Goal: Transaction & Acquisition: Book appointment/travel/reservation

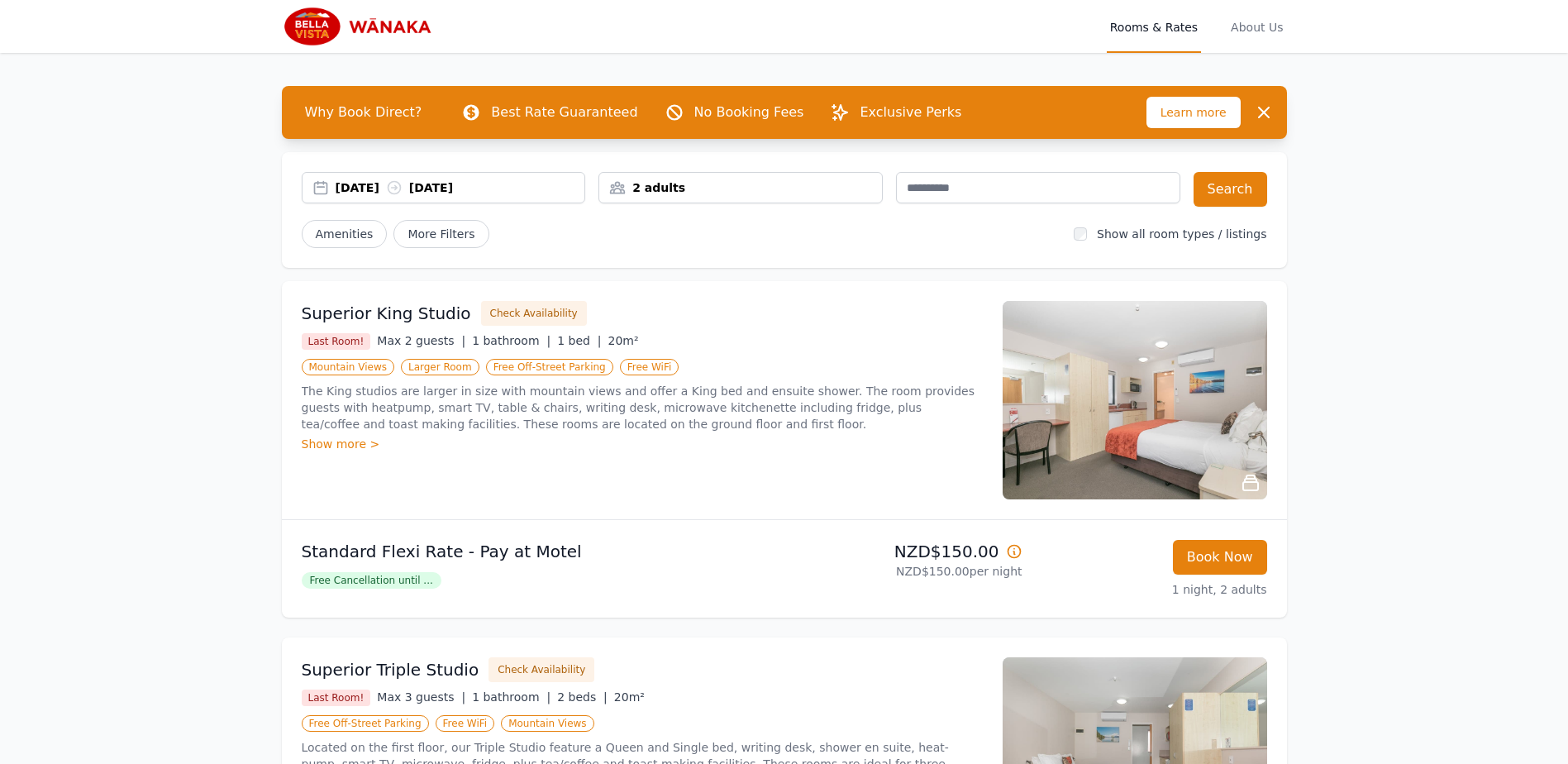
click at [348, 184] on div "[DATE] [DATE]" at bounding box center [460, 187] width 249 height 17
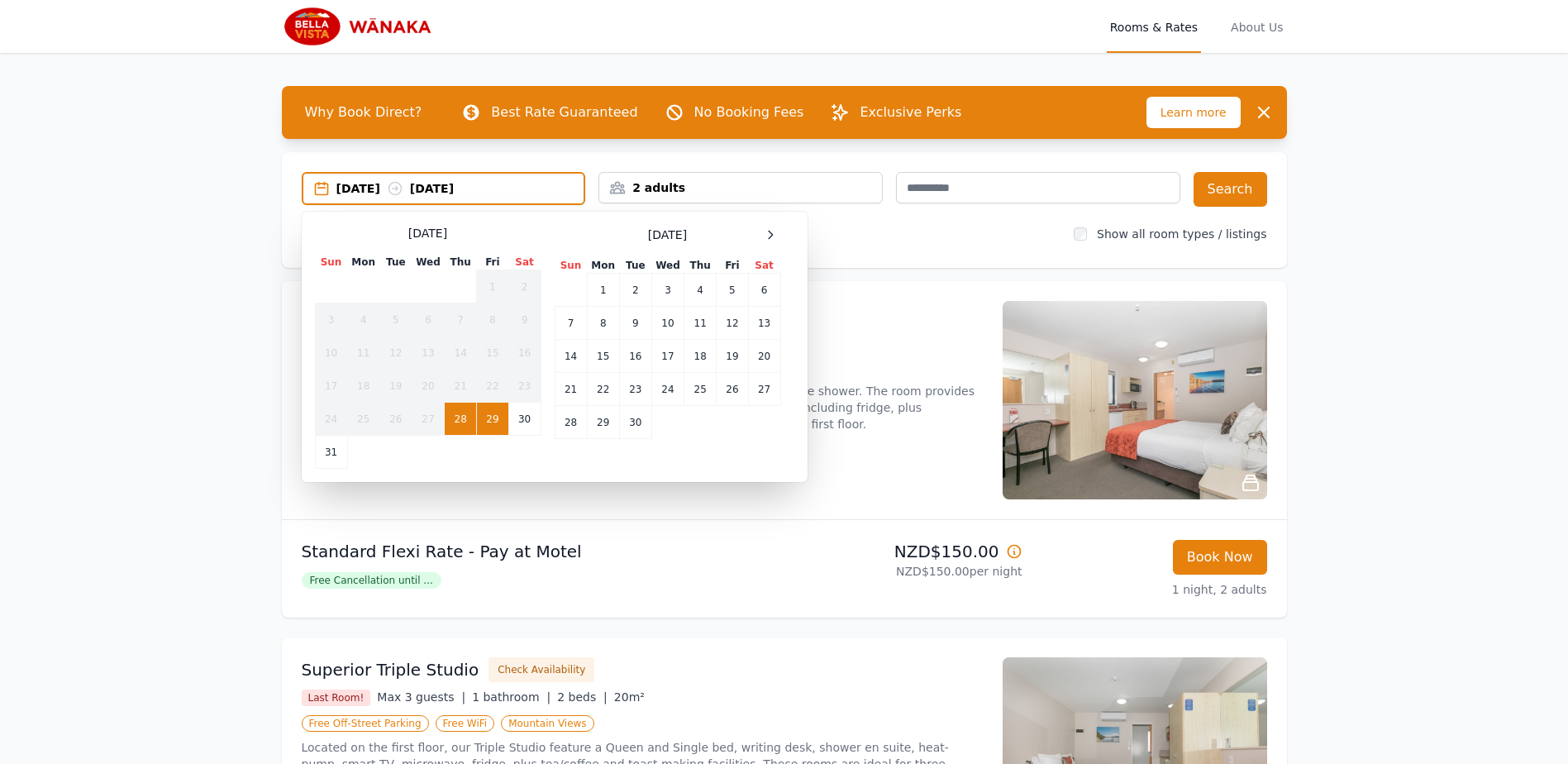
click at [748, 235] on div "[DATE]" at bounding box center [668, 235] width 226 height 20
click at [764, 235] on icon at bounding box center [770, 235] width 13 height 13
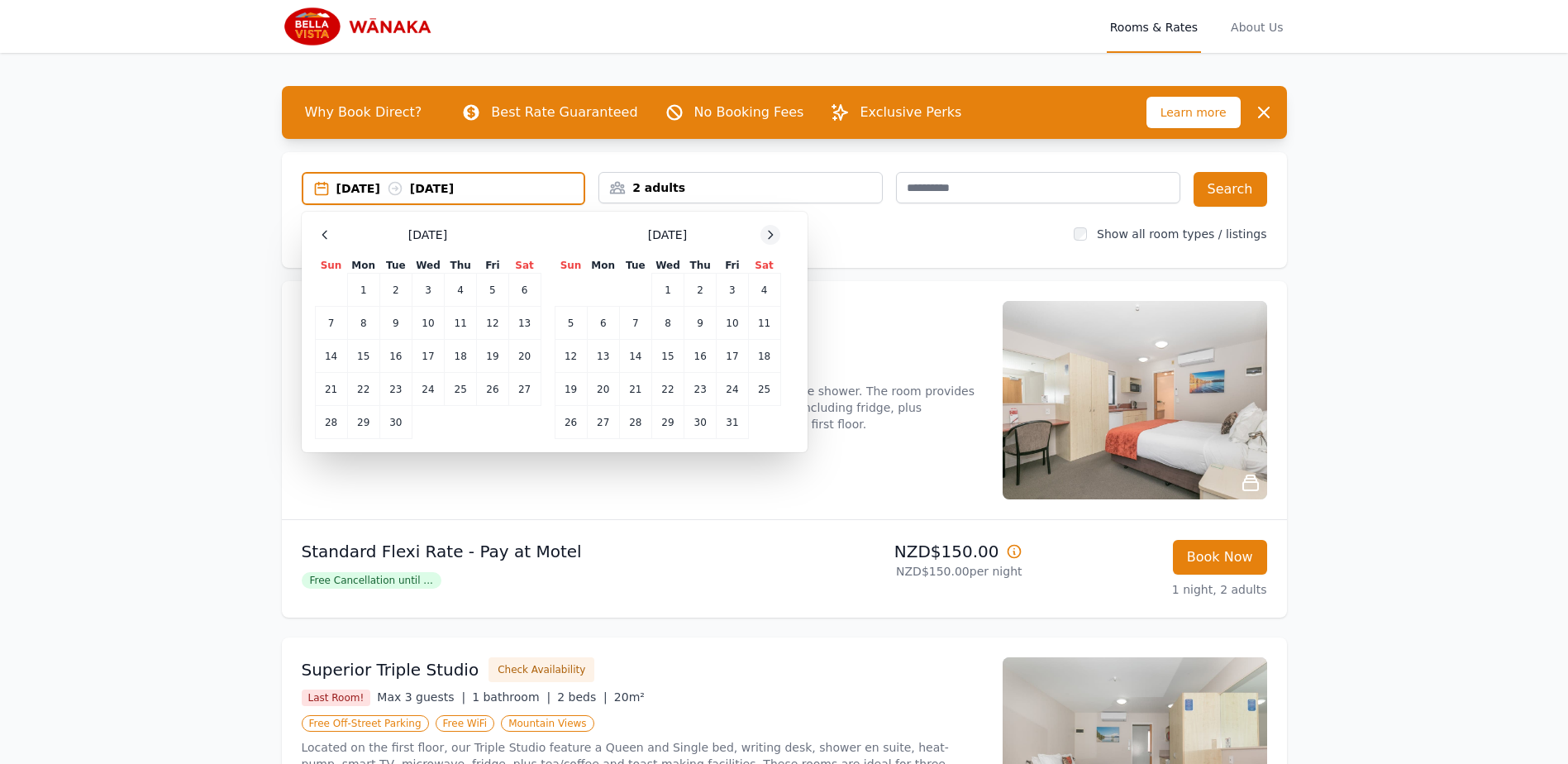
click at [764, 235] on icon at bounding box center [770, 235] width 13 height 13
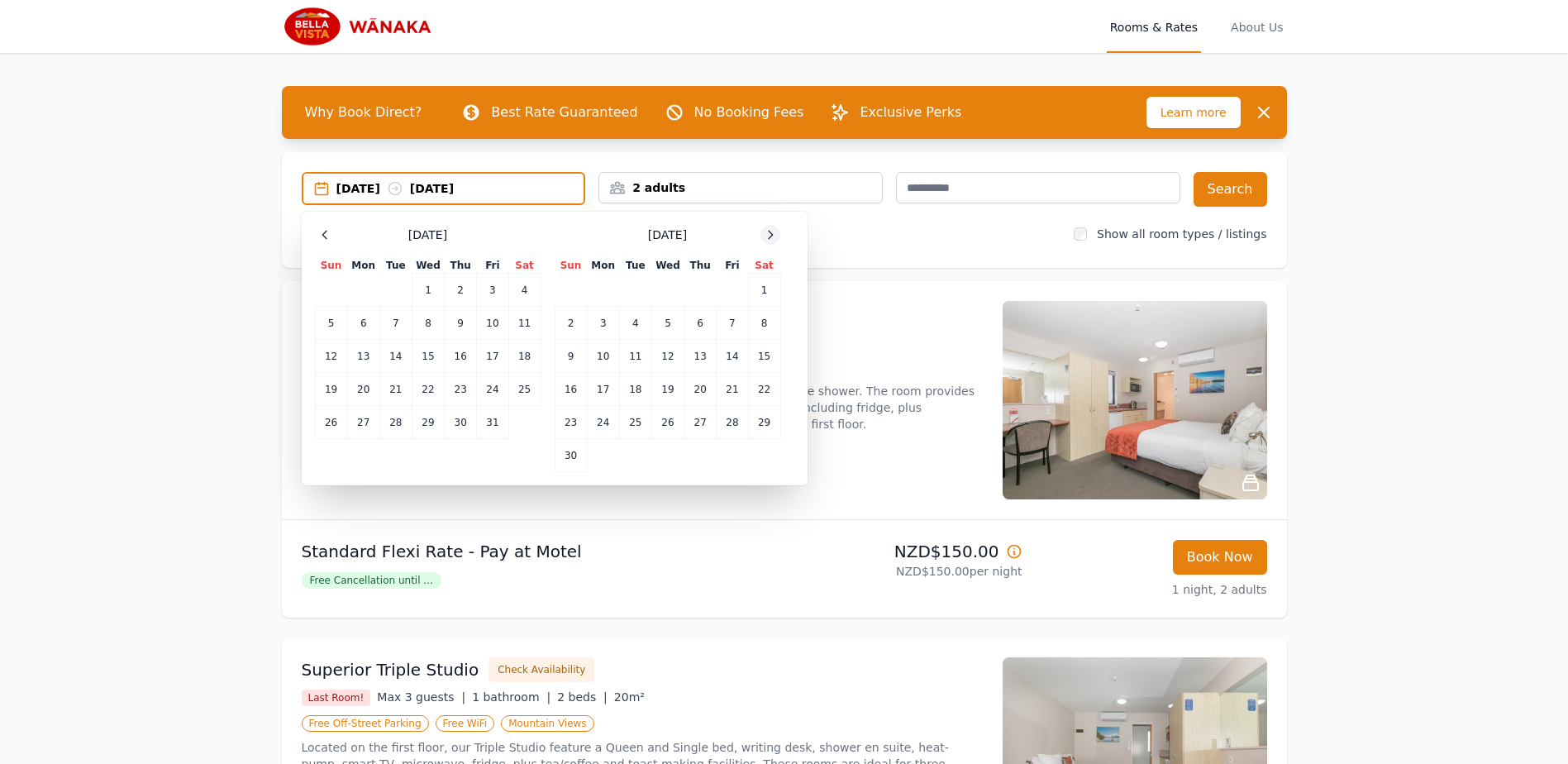
click at [764, 235] on icon at bounding box center [770, 235] width 13 height 13
click at [735, 394] on td "26" at bounding box center [732, 389] width 31 height 33
click at [575, 427] on td "28" at bounding box center [571, 422] width 32 height 33
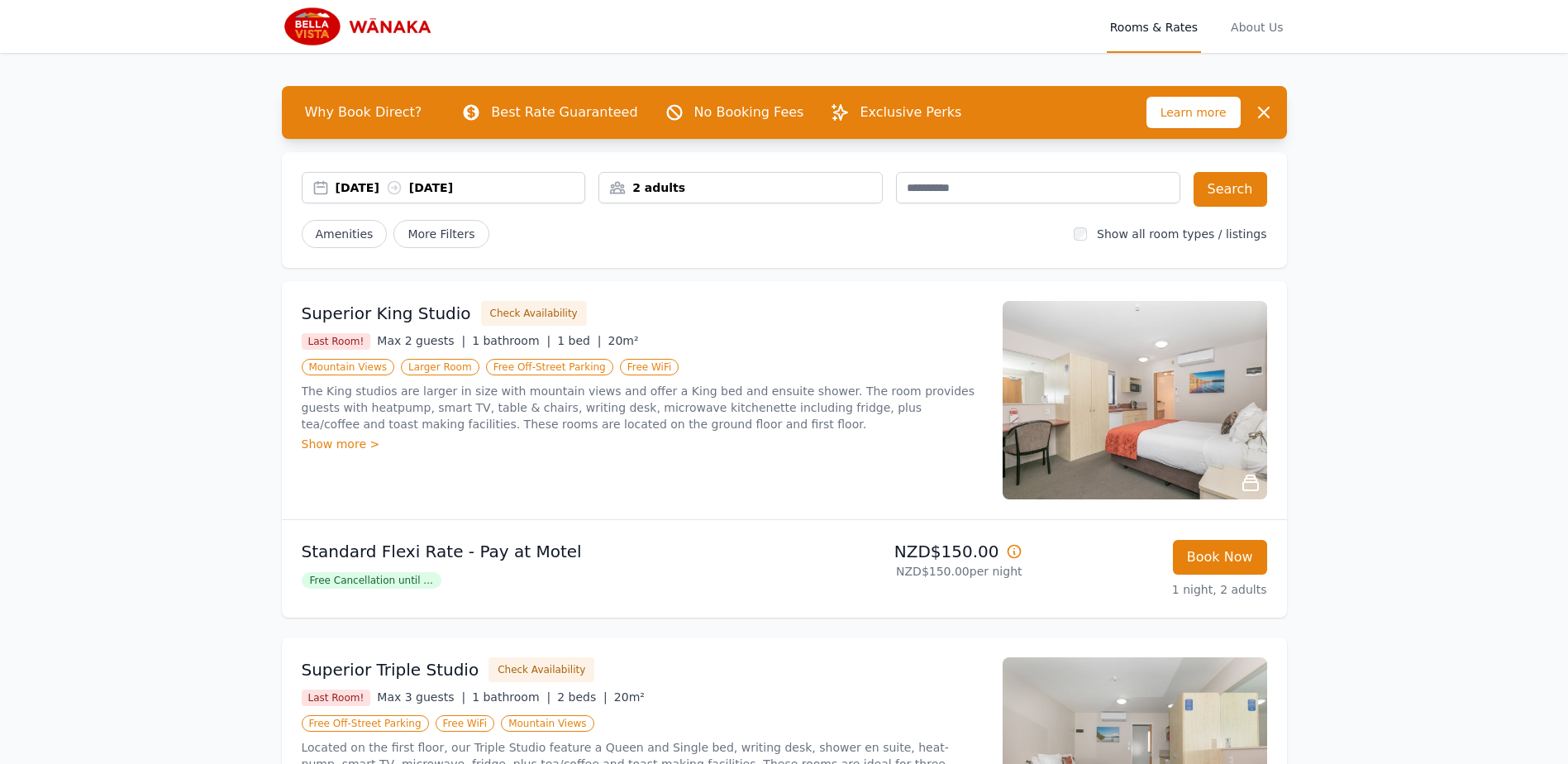
click at [680, 186] on div "2 adults" at bounding box center [740, 187] width 282 height 17
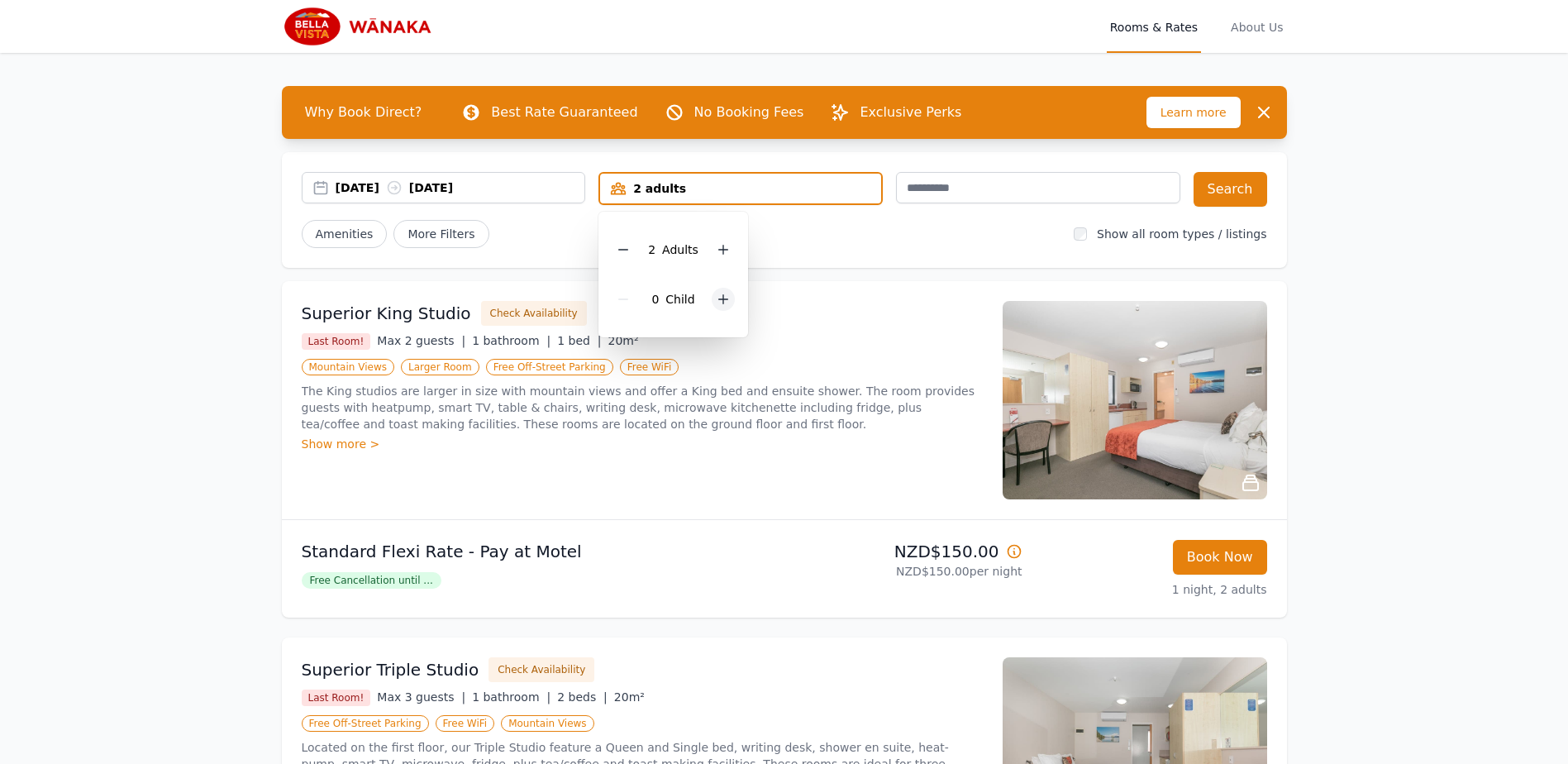
click at [712, 298] on div at bounding box center [724, 299] width 23 height 23
drag, startPoint x: 879, startPoint y: 242, endPoint x: 1122, endPoint y: 235, distance: 243.1
click at [880, 240] on div "Amenities More Filters" at bounding box center [682, 235] width 760 height 28
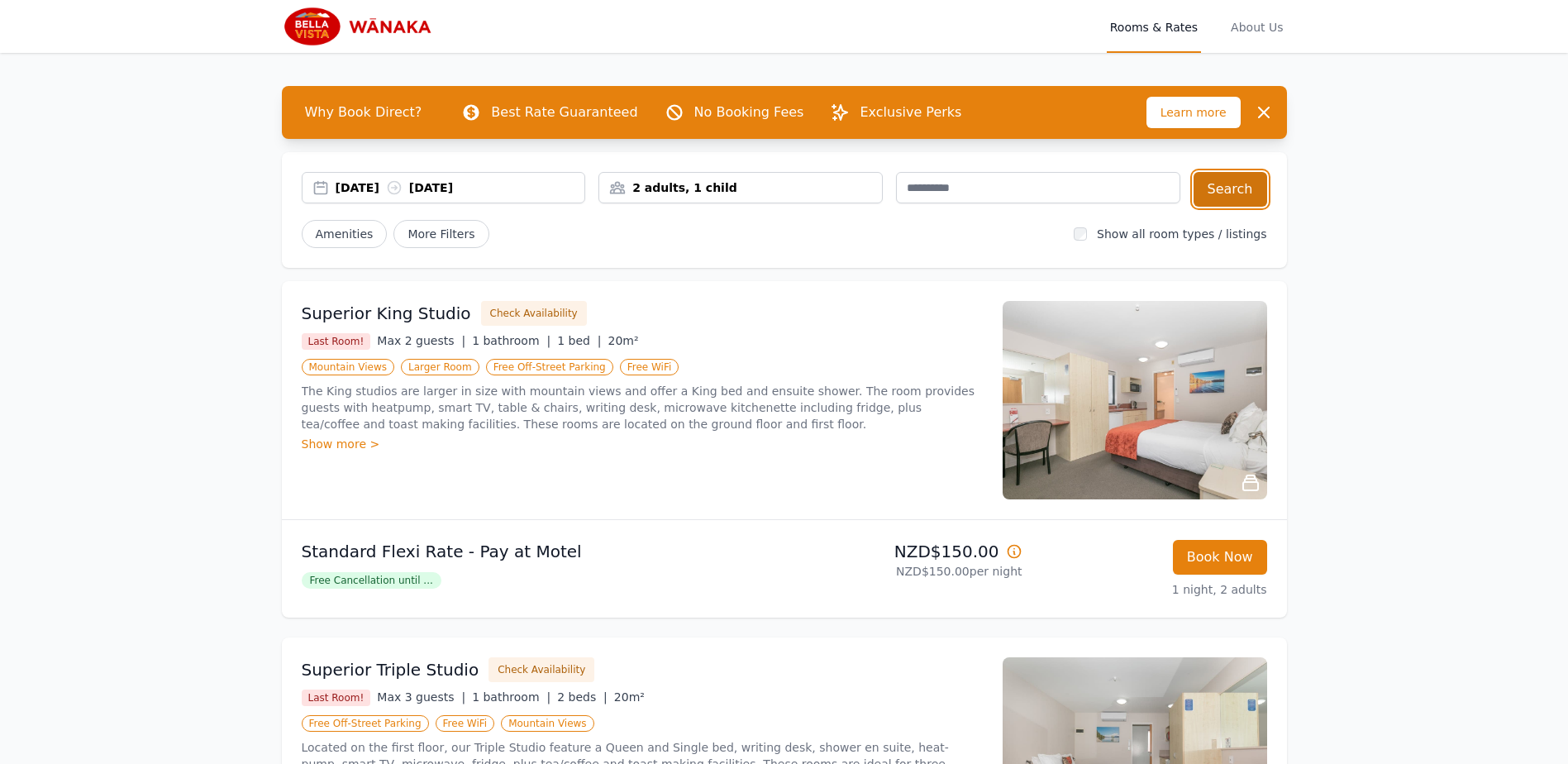
click at [1262, 205] on button "Search" at bounding box center [1230, 189] width 74 height 35
